Goal: Navigation & Orientation: Find specific page/section

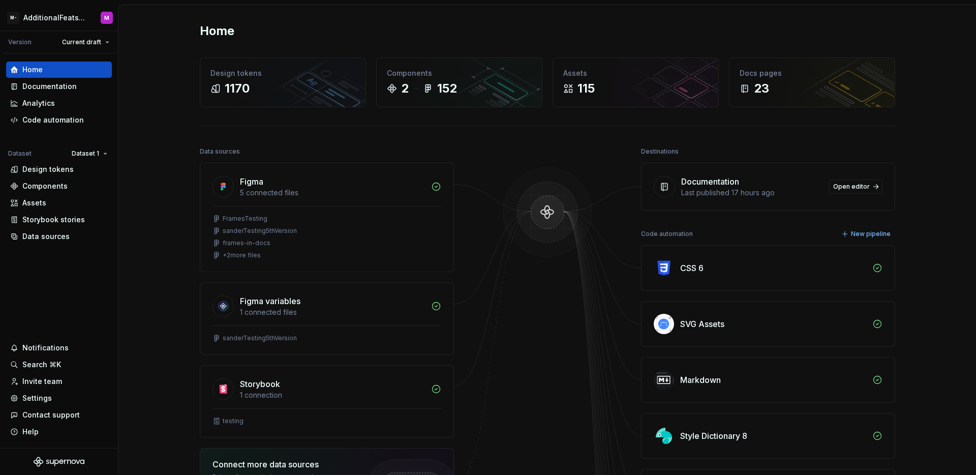
click at [91, 276] on div "Home Documentation Analytics Code automation Dataset Dataset 1 Design tokens Co…" at bounding box center [59, 250] width 118 height 394
click at [53, 168] on div "Design tokens" at bounding box center [47, 169] width 51 height 10
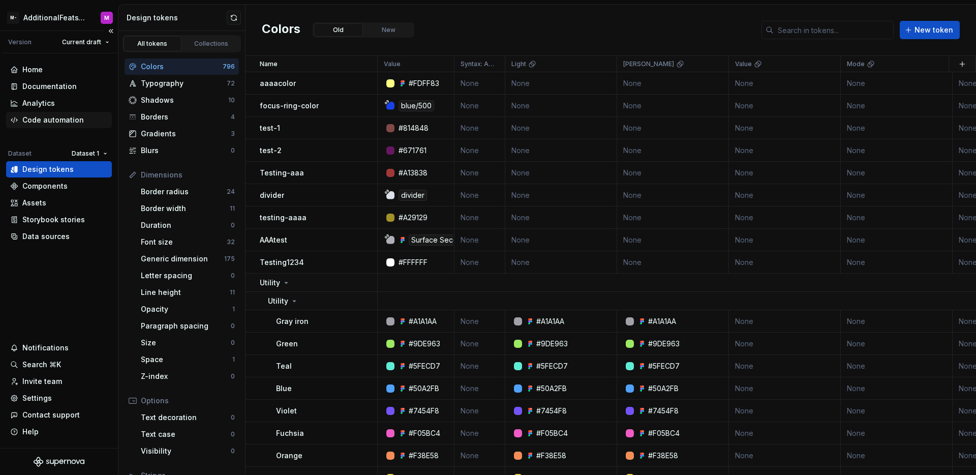
click at [72, 118] on div "Code automation" at bounding box center [53, 120] width 62 height 10
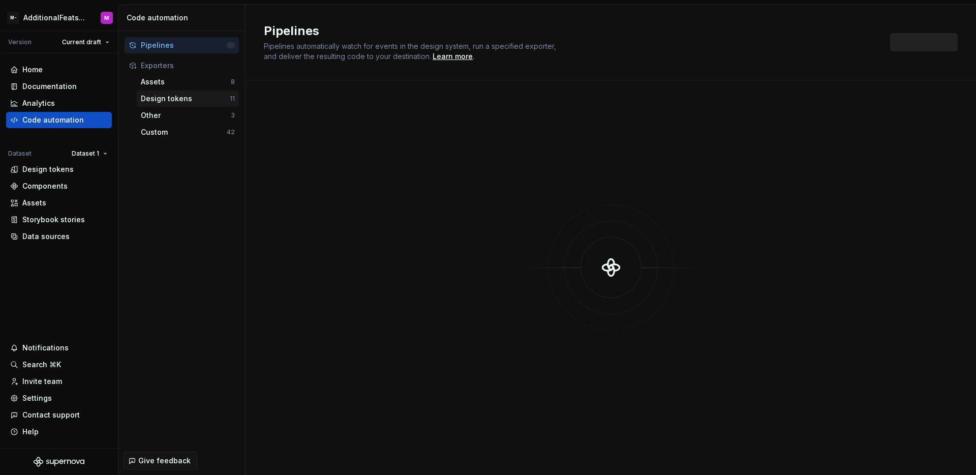
click at [194, 105] on div "Design tokens 11" at bounding box center [188, 98] width 102 height 16
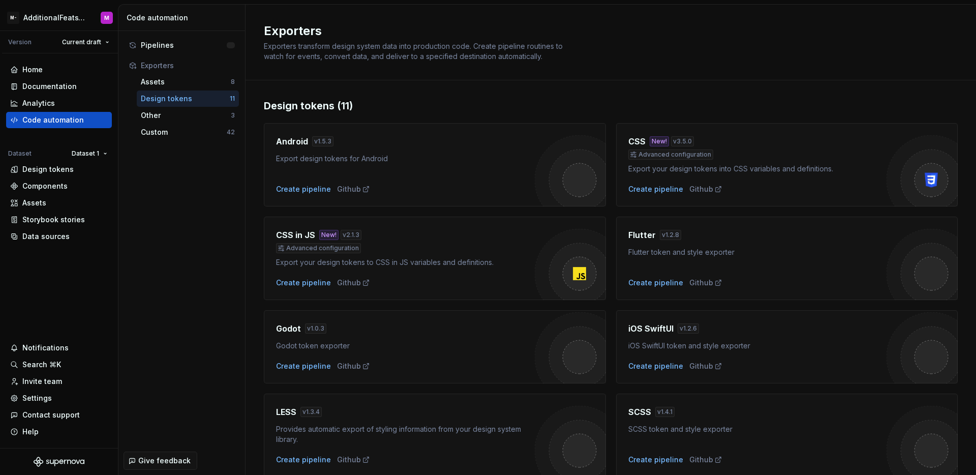
scroll to position [228, 0]
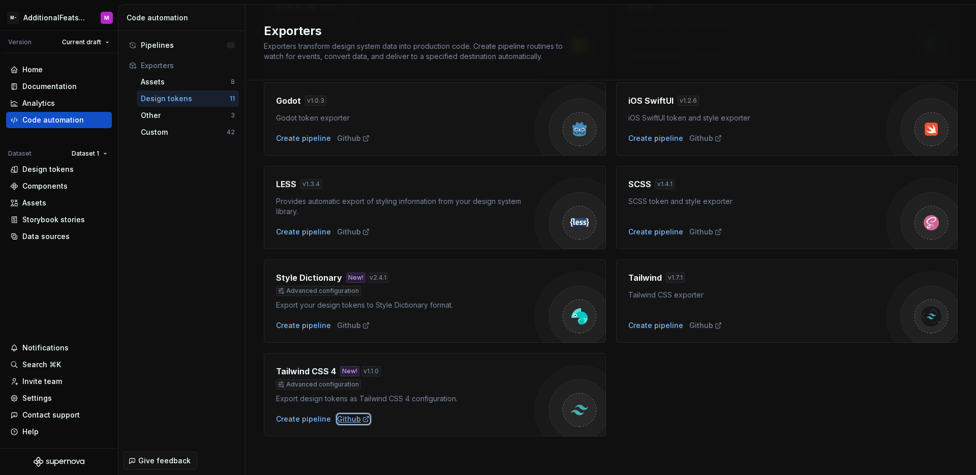
click at [349, 422] on div "Github" at bounding box center [353, 419] width 33 height 10
